Goal: Task Accomplishment & Management: Manage account settings

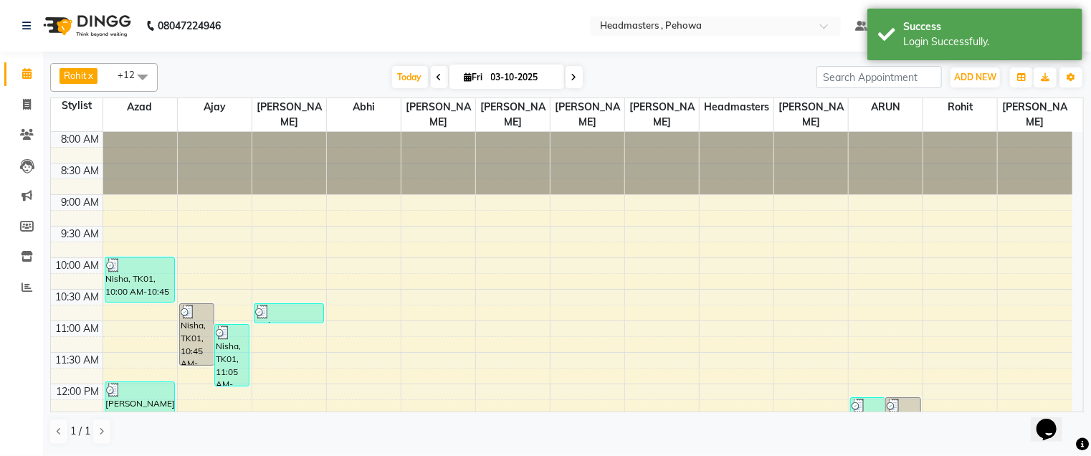
click at [442, 73] on span at bounding box center [439, 77] width 17 height 22
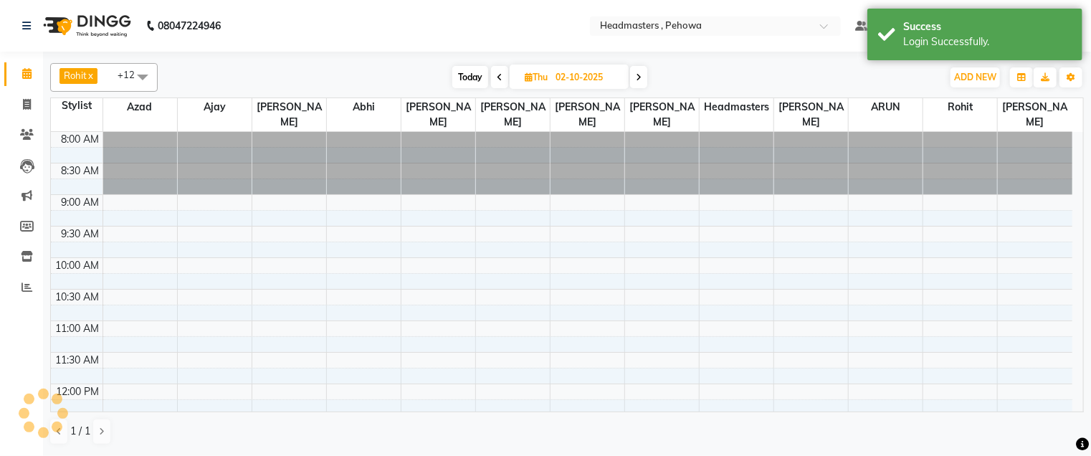
scroll to position [376, 0]
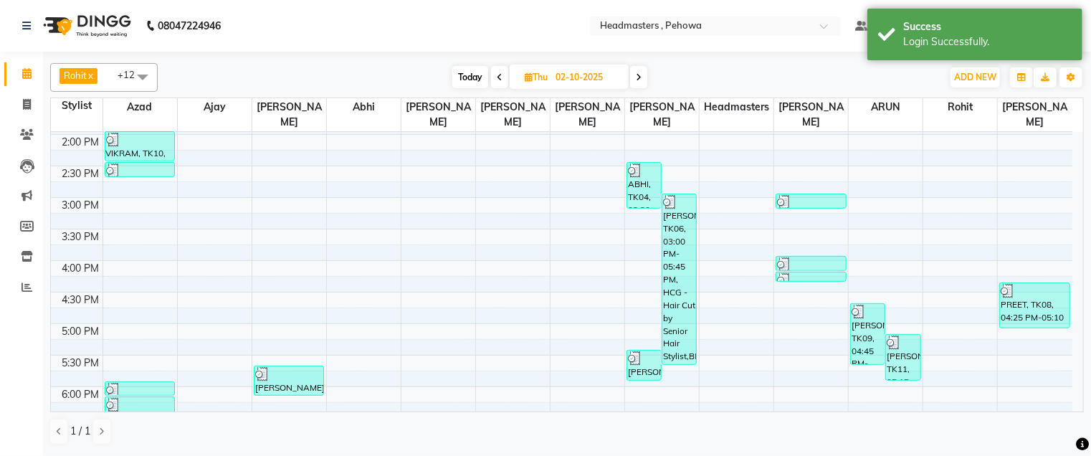
click at [493, 77] on span at bounding box center [499, 77] width 17 height 22
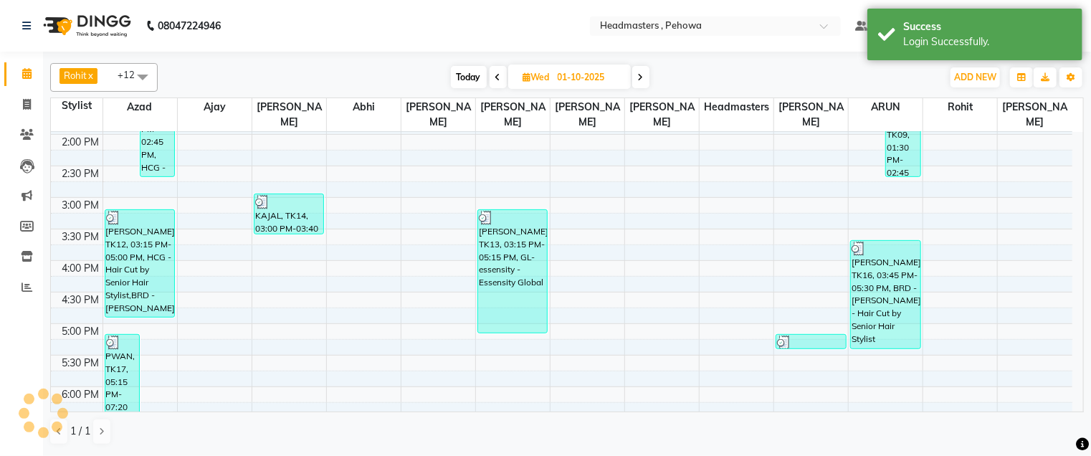
click at [495, 77] on icon at bounding box center [498, 77] width 6 height 9
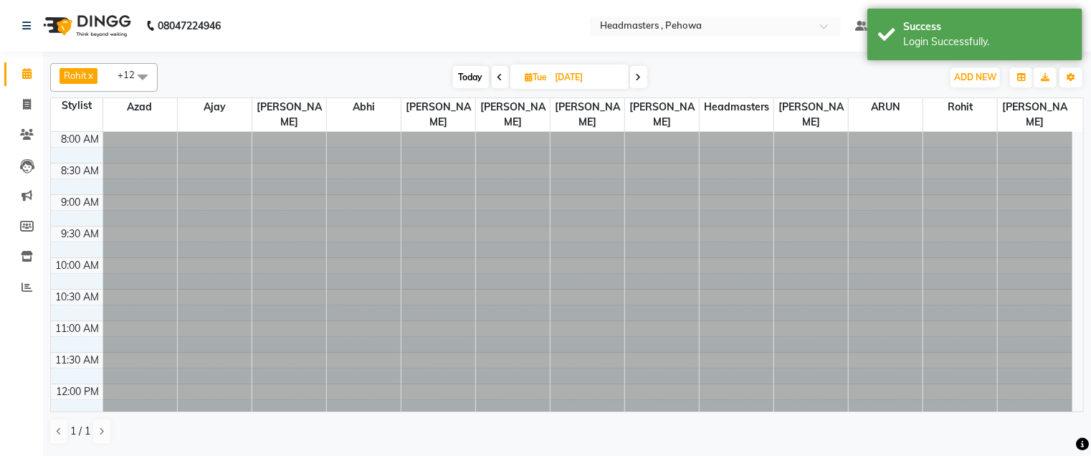
click at [493, 77] on span at bounding box center [500, 77] width 17 height 22
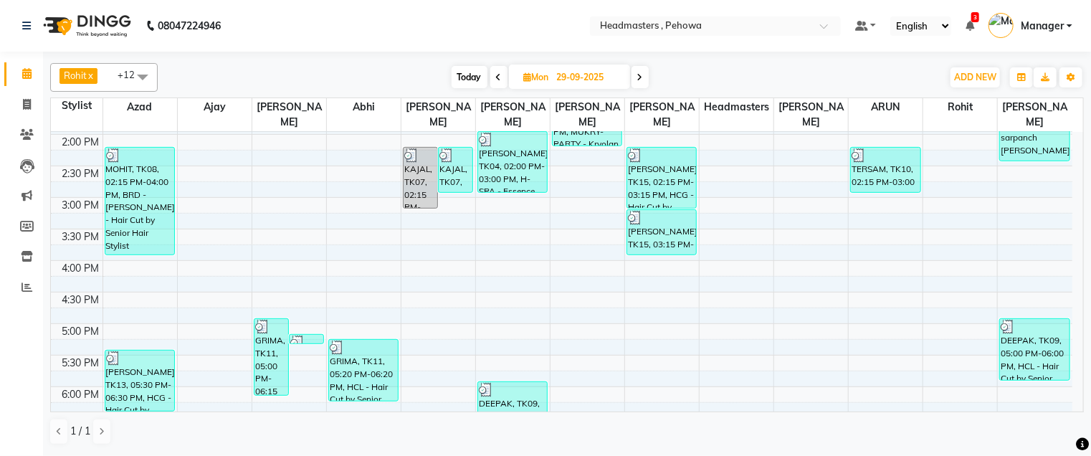
click at [493, 77] on span at bounding box center [498, 77] width 17 height 22
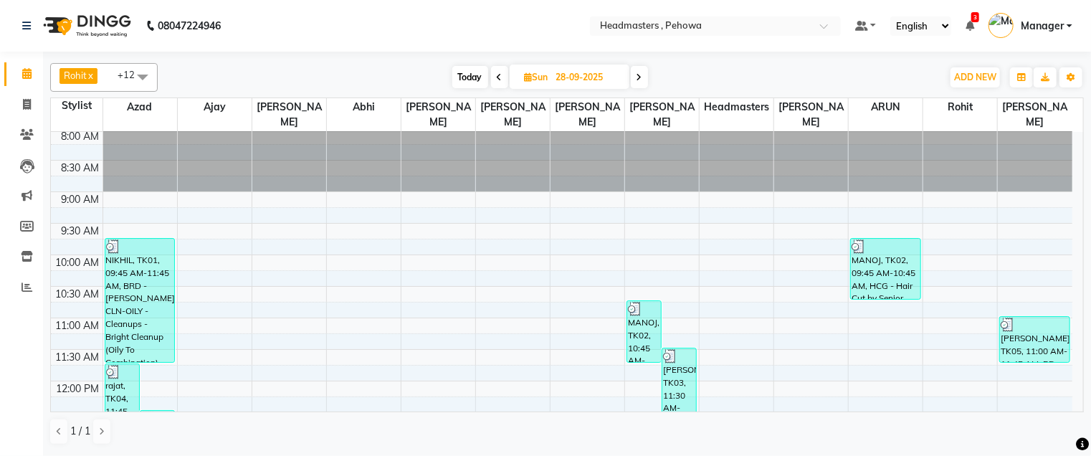
scroll to position [0, 0]
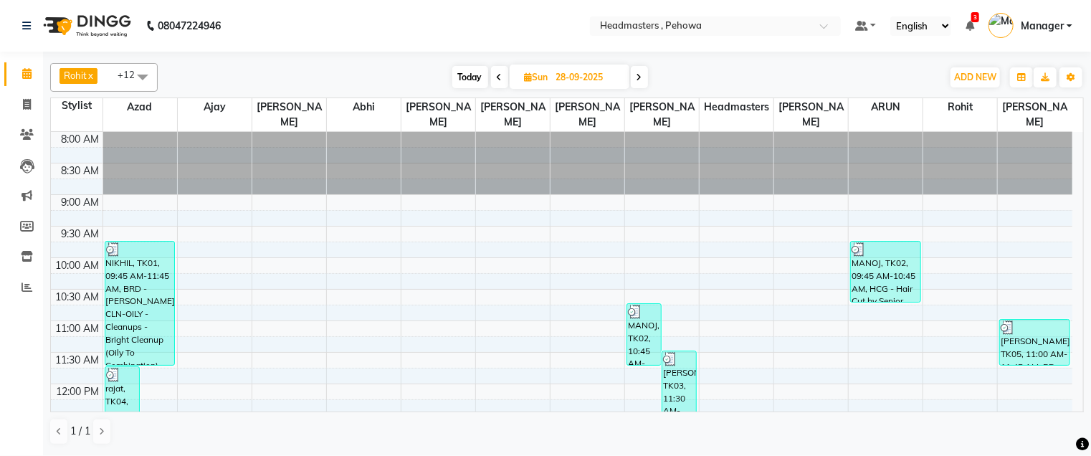
click at [1084, 357] on td "8:00 AM 8:30 AM 9:00 AM 9:30 AM 10:00 AM 10:30 AM 11:00 AM 11:30 AM 12:00 PM 12…" at bounding box center [567, 272] width 1033 height 280
drag, startPoint x: 1084, startPoint y: 357, endPoint x: 1078, endPoint y: 402, distance: 45.5
click at [1078, 402] on td "8:00 AM 8:30 AM 9:00 AM 9:30 AM 10:00 AM 10:30 AM 11:00 AM 11:30 AM 12:00 PM 12…" at bounding box center [567, 272] width 1033 height 280
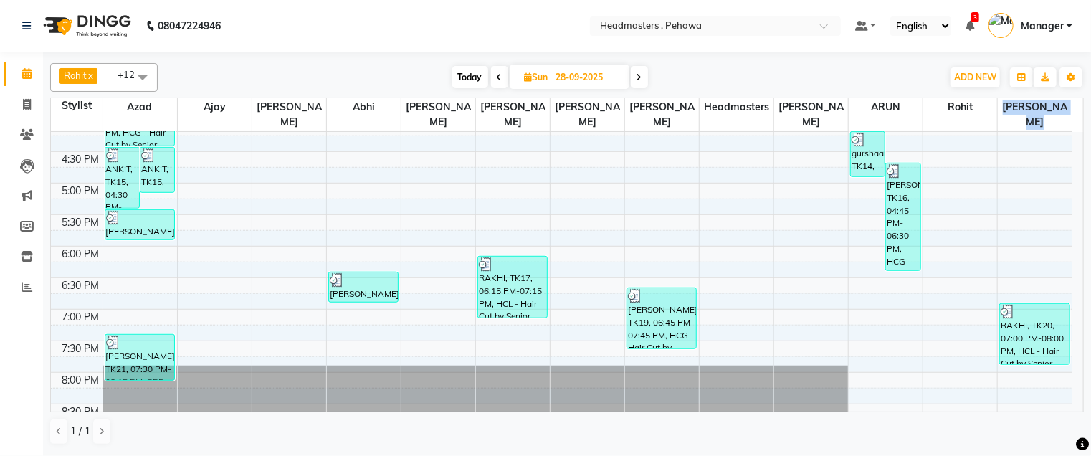
scroll to position [554, 0]
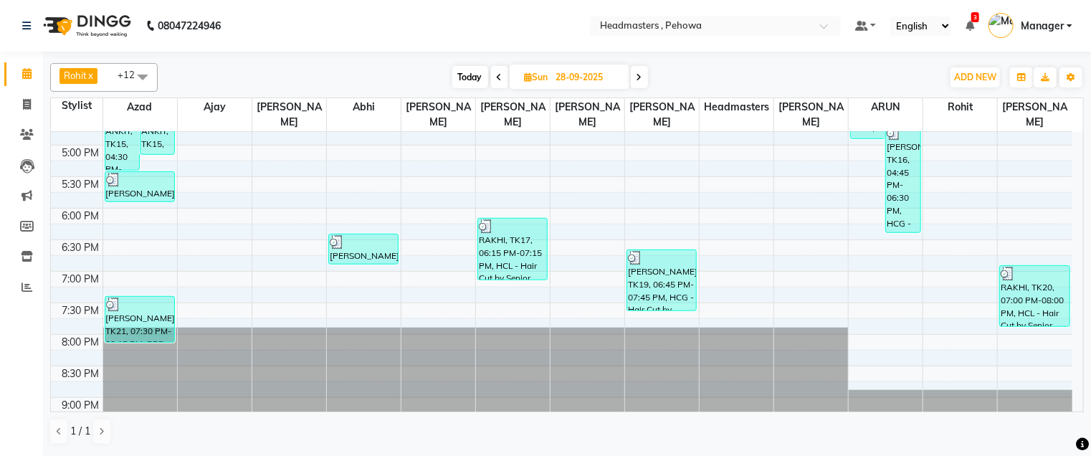
click at [642, 76] on icon at bounding box center [640, 77] width 6 height 9
type input "29-09-2025"
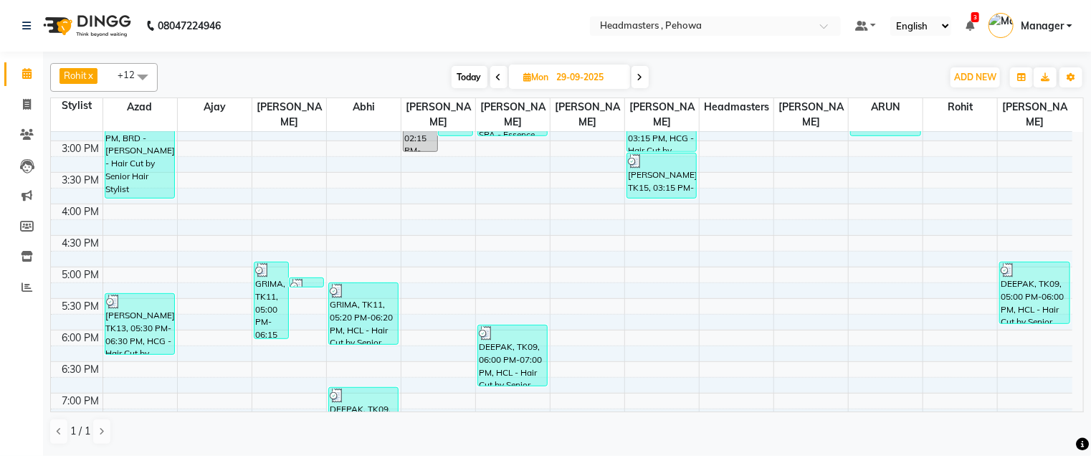
scroll to position [430, 0]
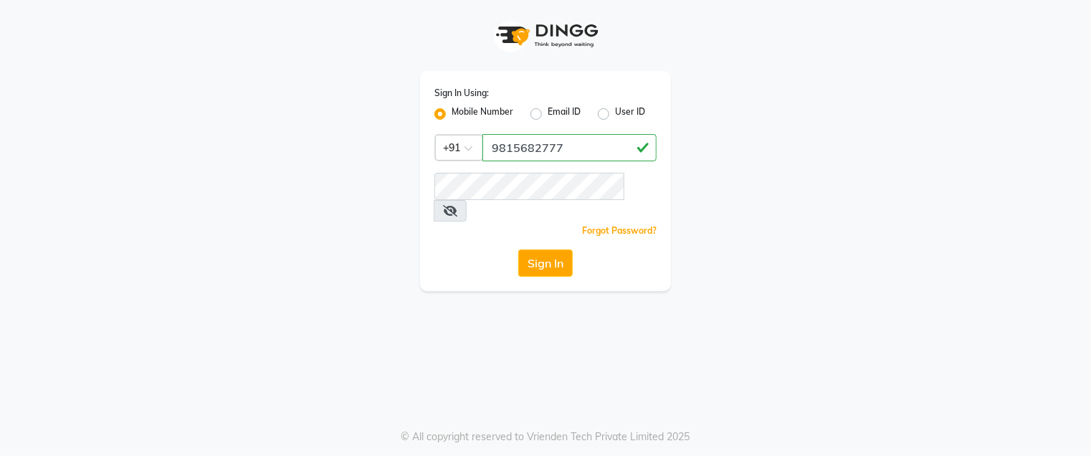
type input "9815682777"
click at [518, 250] on button "Sign In" at bounding box center [545, 263] width 54 height 27
